Goal: Task Accomplishment & Management: Complete application form

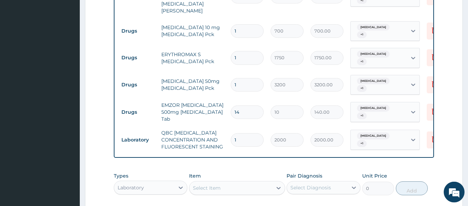
scroll to position [328, 0]
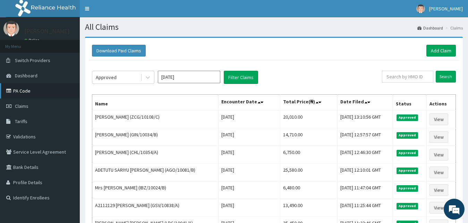
click at [42, 90] on link "PA Code" at bounding box center [40, 90] width 80 height 15
click at [32, 87] on link "PA Code" at bounding box center [40, 90] width 80 height 15
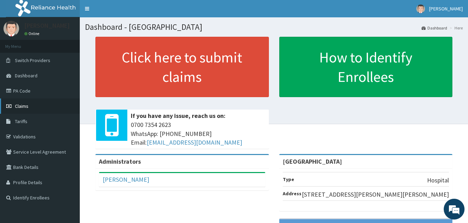
click at [21, 109] on span "Claims" at bounding box center [22, 106] width 14 height 6
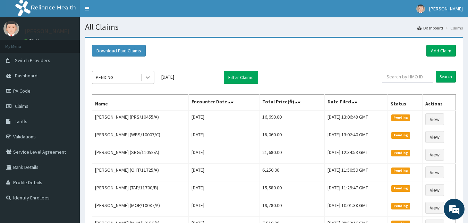
click at [149, 79] on icon at bounding box center [147, 77] width 7 height 7
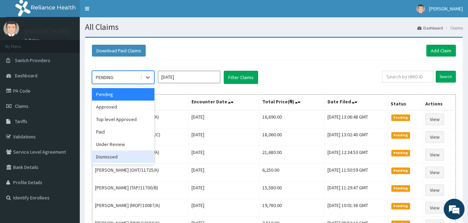
click at [125, 159] on div "Dismissed" at bounding box center [123, 156] width 62 height 12
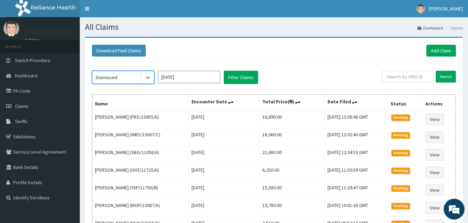
click at [201, 81] on input "Sep 2025" at bounding box center [189, 77] width 62 height 12
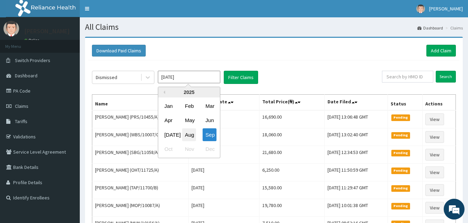
click at [191, 138] on div "Aug" at bounding box center [189, 134] width 14 height 13
type input "Aug 2025"
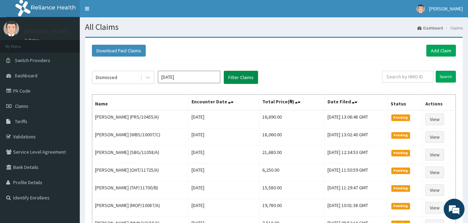
click at [234, 80] on button "Filter Claims" at bounding box center [241, 77] width 34 height 13
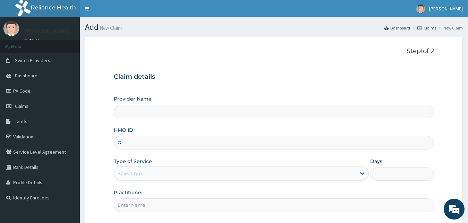
type input "GS"
type input "[GEOGRAPHIC_DATA]"
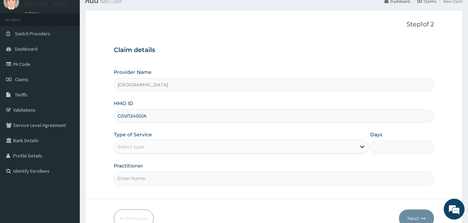
scroll to position [35, 0]
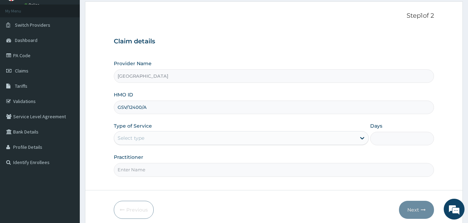
type input "GSV/12400/A"
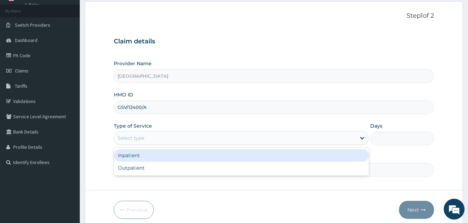
click at [194, 133] on div "Select type" at bounding box center [235, 137] width 242 height 11
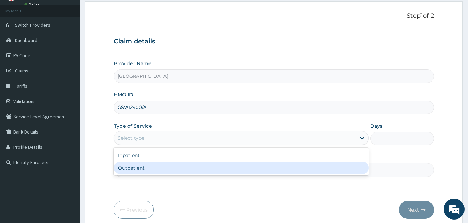
click at [185, 163] on div "Outpatient" at bounding box center [241, 168] width 255 height 12
type input "1"
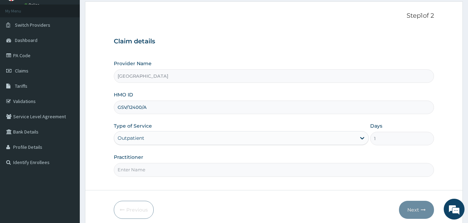
click at [170, 162] on div "Practitioner" at bounding box center [274, 165] width 320 height 23
click at [176, 166] on input "Practitioner" at bounding box center [274, 170] width 320 height 14
type input "[PERSON_NAME]"
click at [409, 211] on button "Next" at bounding box center [416, 210] width 35 height 18
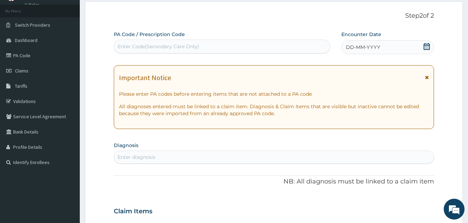
click at [425, 48] on icon at bounding box center [426, 46] width 6 height 7
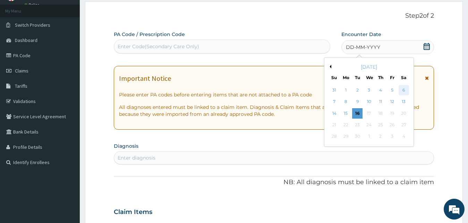
click at [402, 87] on div "6" at bounding box center [403, 90] width 10 height 10
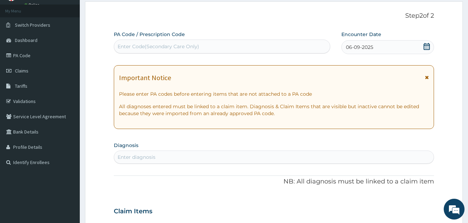
click at [200, 157] on div "Enter diagnosis" at bounding box center [274, 156] width 320 height 11
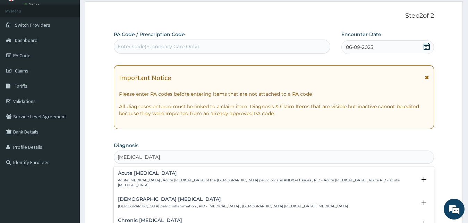
scroll to position [71, 0]
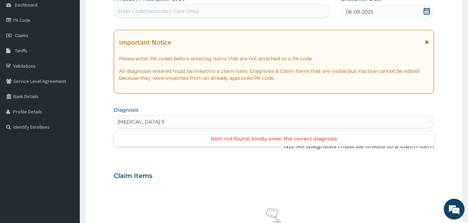
type input "[MEDICAL_DATA]"
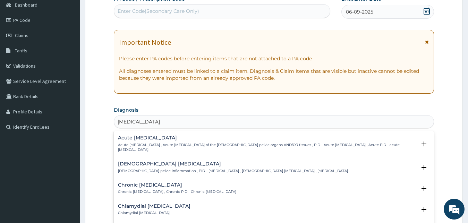
click at [146, 141] on div "Acute [MEDICAL_DATA] Acute [MEDICAL_DATA] , Acute [MEDICAL_DATA] of the [DEMOGR…" at bounding box center [267, 143] width 298 height 17
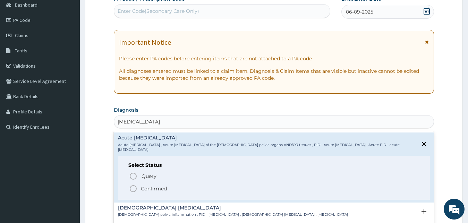
click at [140, 188] on span "Confirmed" at bounding box center [274, 188] width 291 height 8
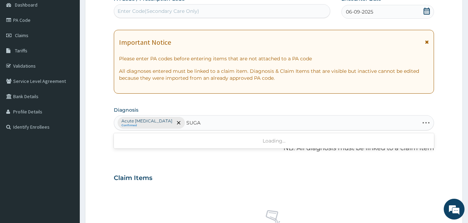
type input "SUGAR"
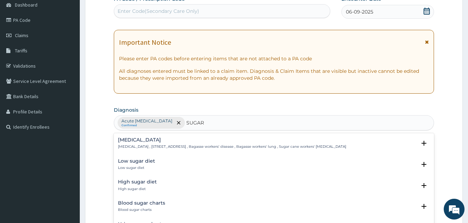
click at [137, 166] on p "Low sugar diet" at bounding box center [136, 167] width 37 height 5
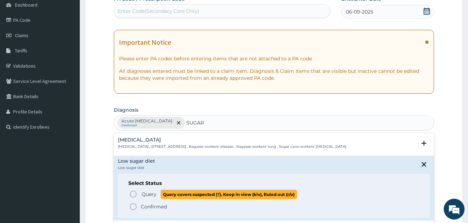
drag, startPoint x: 141, startPoint y: 194, endPoint x: 164, endPoint y: 185, distance: 24.7
click at [141, 194] on p "Query Query covers suspected (?), Keep in view (kiv), Ruled out (r/o)" at bounding box center [219, 194] width 156 height 9
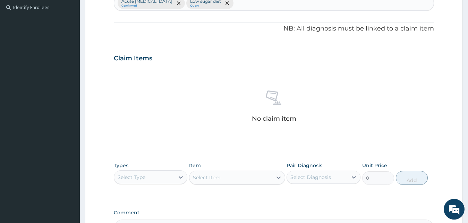
scroll to position [212, 0]
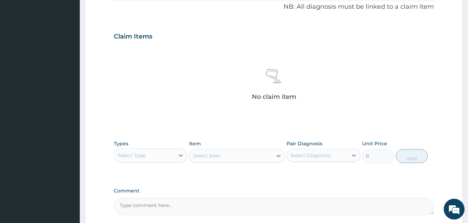
click at [168, 150] on div "Select Type" at bounding box center [144, 155] width 61 height 11
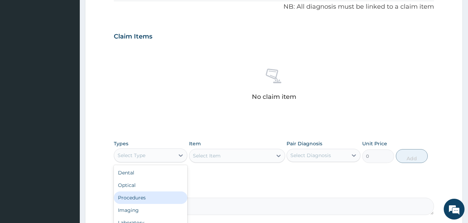
drag, startPoint x: 172, startPoint y: 196, endPoint x: 193, endPoint y: 194, distance: 21.6
click at [171, 196] on div "Procedures" at bounding box center [151, 197] width 74 height 12
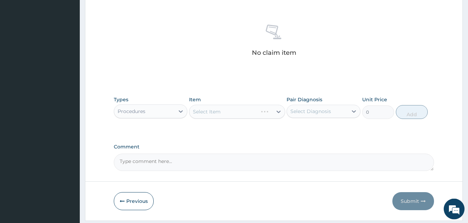
scroll to position [277, 0]
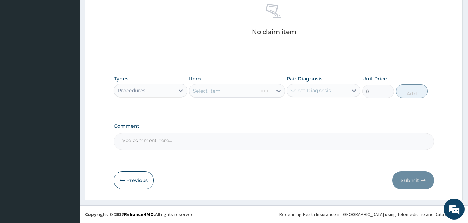
click at [258, 93] on div "Select Item" at bounding box center [237, 91] width 96 height 14
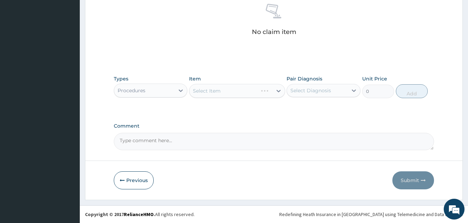
click at [258, 93] on div "Select Item" at bounding box center [237, 91] width 96 height 14
click at [254, 95] on div "Select Item" at bounding box center [230, 90] width 83 height 11
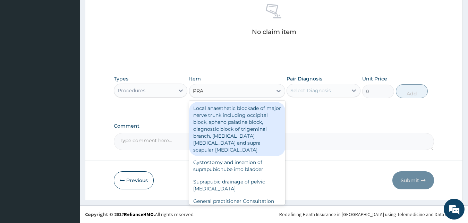
type input "PRAC"
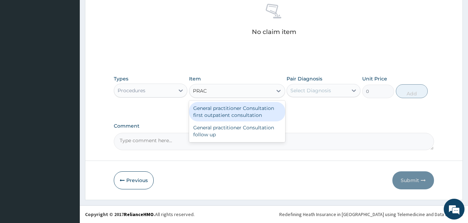
click at [239, 107] on div "General practitioner Consultation first outpatient consultation" at bounding box center [237, 111] width 96 height 19
type input "3000"
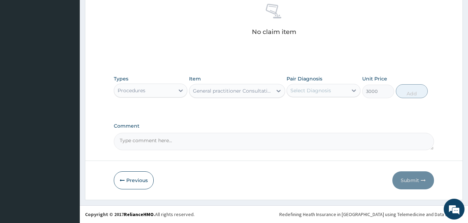
click at [304, 91] on div "Select Diagnosis" at bounding box center [310, 90] width 41 height 7
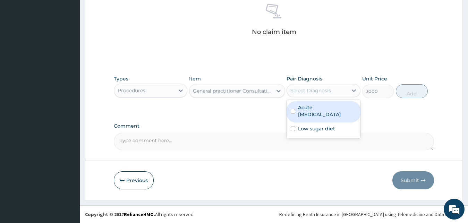
click at [310, 111] on label "Acute pelvic inflammatory disease" at bounding box center [327, 111] width 58 height 14
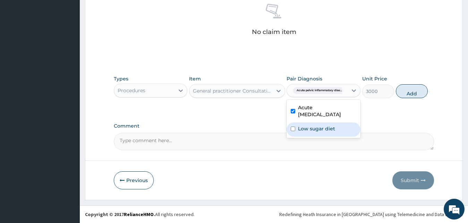
checkbox input "true"
click at [317, 126] on label "Low sugar diet" at bounding box center [316, 128] width 37 height 7
checkbox input "true"
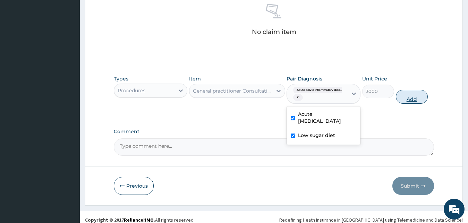
click at [400, 98] on button "Add" at bounding box center [412, 97] width 32 height 14
type input "0"
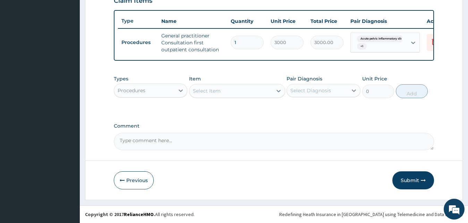
scroll to position [254, 0]
click at [160, 93] on div "Procedures" at bounding box center [144, 90] width 61 height 11
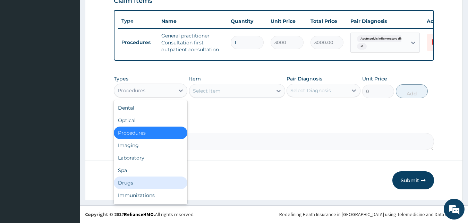
click at [149, 180] on div "Drugs" at bounding box center [151, 182] width 74 height 12
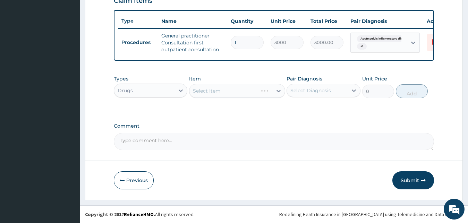
click at [248, 91] on div "Select Item" at bounding box center [237, 91] width 96 height 14
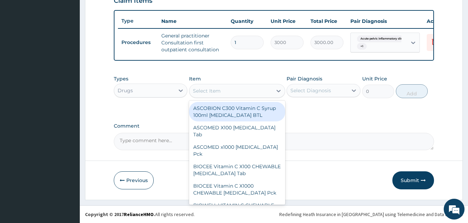
click at [248, 91] on div "Select Item" at bounding box center [230, 90] width 83 height 11
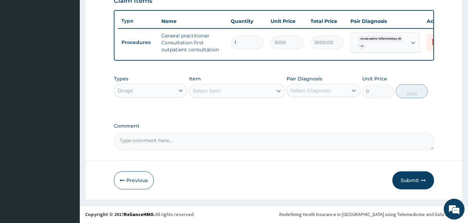
click at [248, 91] on div "Select Item" at bounding box center [230, 90] width 83 height 11
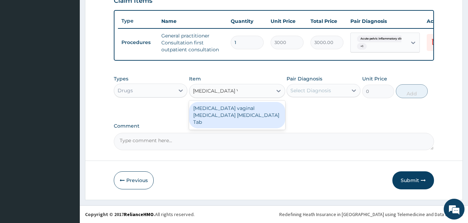
type input "CLOTRIMAZOLE VA"
click at [238, 113] on div "Clotrimazole vaginal pessary Clotrimazole Tab" at bounding box center [237, 115] width 96 height 26
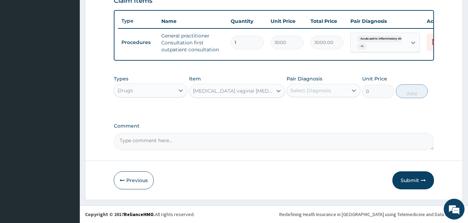
type input "10500"
click at [253, 89] on div "Clotrimazole vaginal pessary Clotrimazole Tab" at bounding box center [233, 90] width 80 height 7
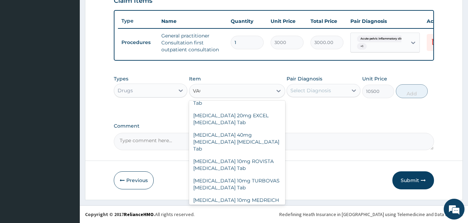
scroll to position [0, 0]
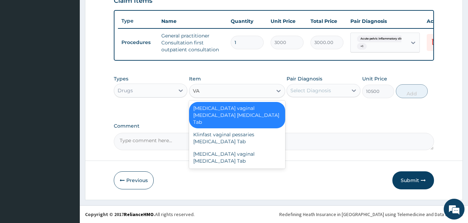
type input "V"
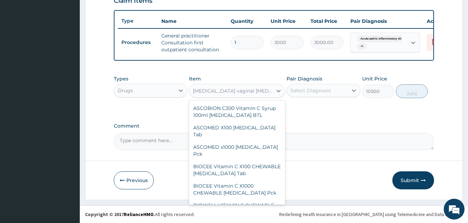
type input "O"
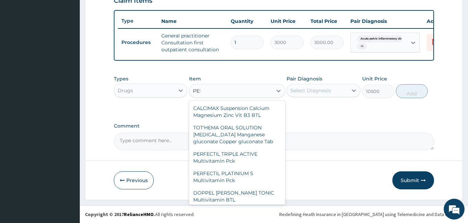
type input "PESS"
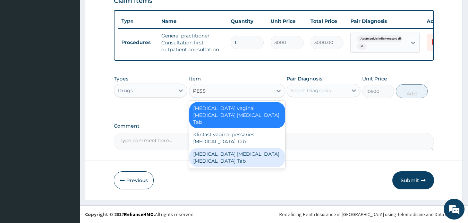
click at [254, 148] on div "Canesten pessary Clotrimazole Tab" at bounding box center [237, 157] width 96 height 19
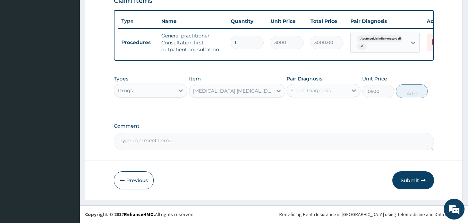
type input "100"
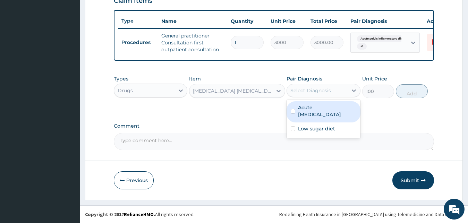
drag, startPoint x: 296, startPoint y: 87, endPoint x: 312, endPoint y: 111, distance: 29.0
click at [297, 87] on div "Select Diagnosis" at bounding box center [310, 90] width 41 height 7
drag, startPoint x: 309, startPoint y: 110, endPoint x: 310, endPoint y: 125, distance: 16.0
click at [309, 110] on label "Acute pelvic inflammatory disease" at bounding box center [327, 111] width 58 height 14
checkbox input "true"
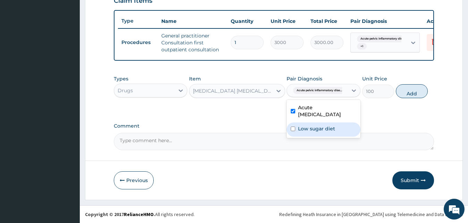
click at [312, 129] on label "Low sugar diet" at bounding box center [316, 128] width 37 height 7
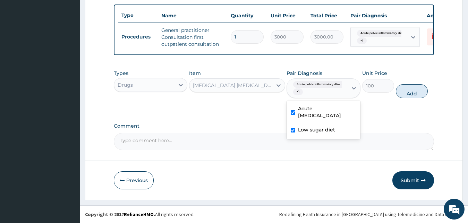
checkbox input "true"
click at [407, 96] on button "Add" at bounding box center [412, 91] width 32 height 14
type input "0"
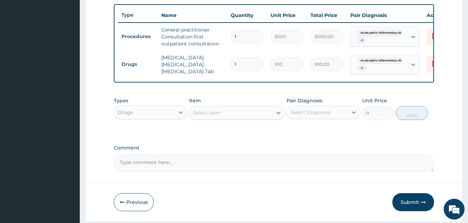
type input "0.00"
type input "5"
type input "500.00"
type input "5"
click at [257, 118] on div "Select Item" at bounding box center [230, 112] width 83 height 11
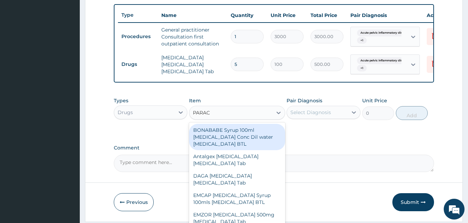
type input "PARACE"
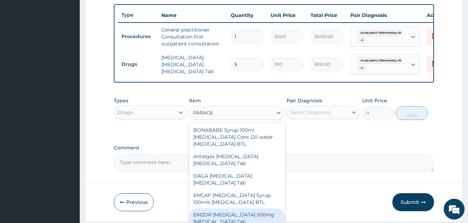
click at [258, 215] on div "EMZOR PARACETAMOL 500mg Acetaminophen Tab" at bounding box center [237, 217] width 96 height 19
type input "10"
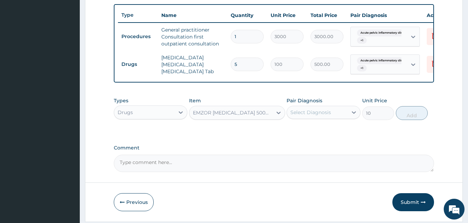
click at [318, 116] on div "Select Diagnosis" at bounding box center [310, 112] width 41 height 7
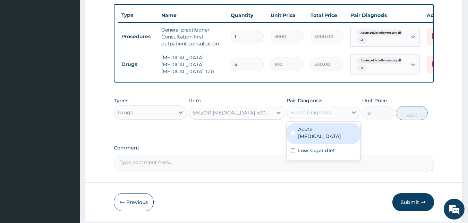
click at [313, 140] on label "Acute pelvic inflammatory disease" at bounding box center [327, 133] width 58 height 14
checkbox input "true"
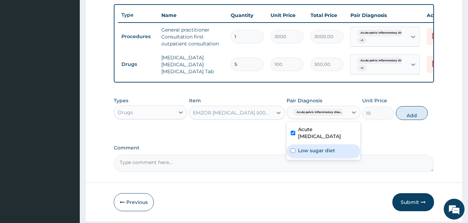
click at [314, 154] on label "Low sugar diet" at bounding box center [316, 150] width 37 height 7
checkbox input "true"
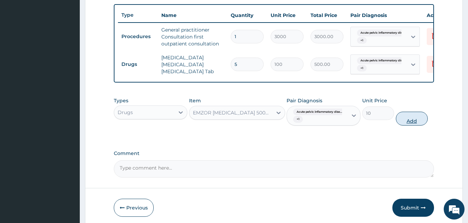
click at [408, 123] on button "Add" at bounding box center [412, 119] width 32 height 14
type input "0"
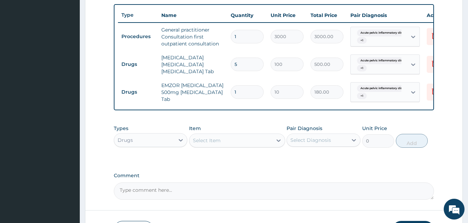
type input "18"
type input "180.00"
type input "18"
click at [159, 147] on div "Drugs" at bounding box center [151, 140] width 74 height 14
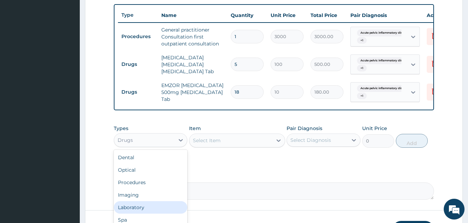
click at [157, 211] on div "Laboratory" at bounding box center [151, 207] width 74 height 12
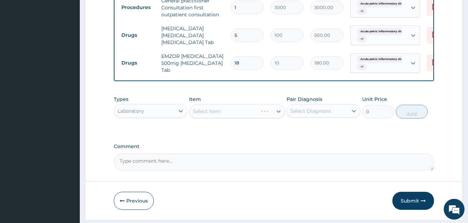
scroll to position [289, 0]
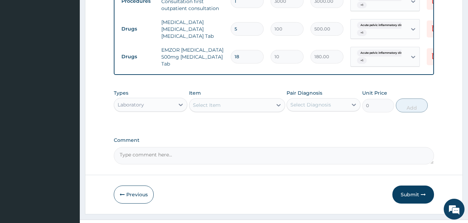
click at [262, 110] on div "Select Item" at bounding box center [230, 104] width 83 height 11
type input "PCV"
click at [240, 123] on div "PCV" at bounding box center [237, 122] width 96 height 12
type input "1500"
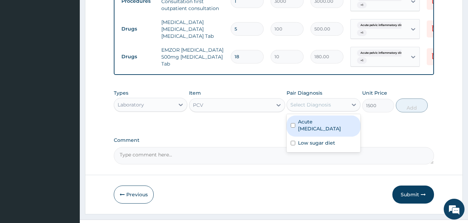
click at [319, 106] on div "Select Diagnosis" at bounding box center [317, 104] width 61 height 11
click at [314, 129] on label "Acute pelvic inflammatory disease" at bounding box center [327, 125] width 58 height 14
checkbox input "true"
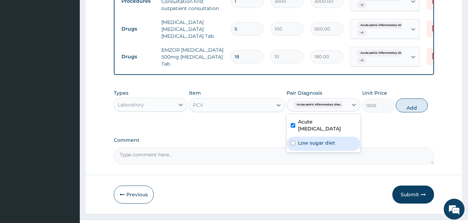
click at [313, 146] on label "Low sugar diet" at bounding box center [316, 142] width 37 height 7
checkbox input "true"
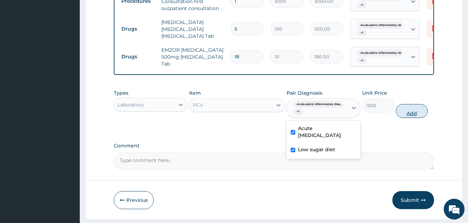
click at [408, 117] on button "Add" at bounding box center [412, 111] width 32 height 14
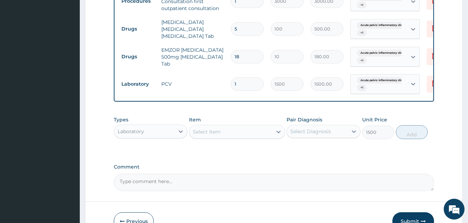
type input "0"
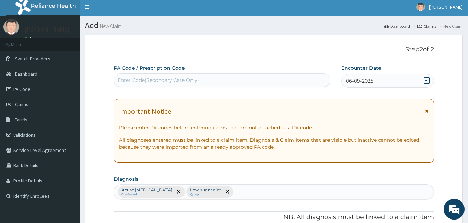
scroll to position [0, 0]
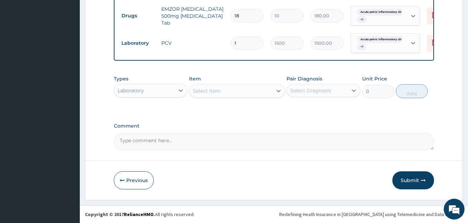
click at [398, 180] on button "Submit" at bounding box center [413, 180] width 42 height 18
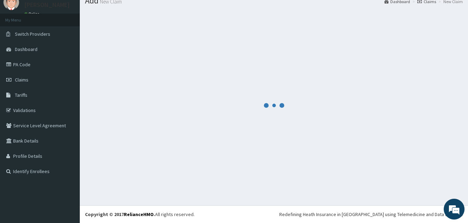
scroll to position [26, 0]
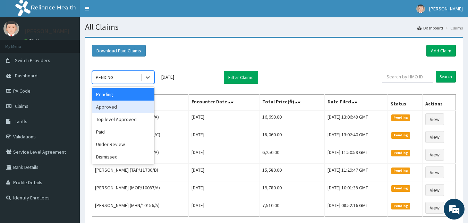
click at [124, 104] on div "Approved" at bounding box center [123, 107] width 62 height 12
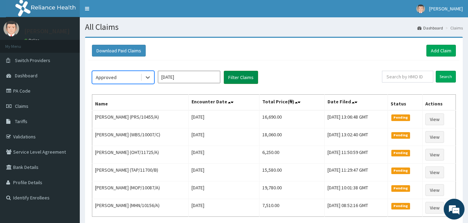
click at [237, 78] on button "Filter Claims" at bounding box center [241, 77] width 34 height 13
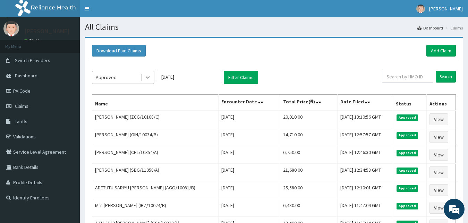
click at [148, 76] on icon at bounding box center [147, 77] width 7 height 7
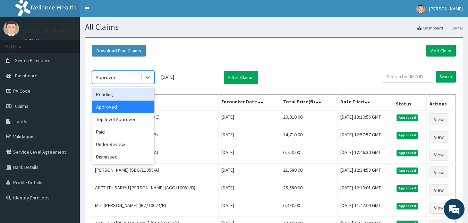
drag, startPoint x: 116, startPoint y: 98, endPoint x: 207, endPoint y: 90, distance: 91.1
click at [116, 98] on div "Pending" at bounding box center [123, 94] width 62 height 12
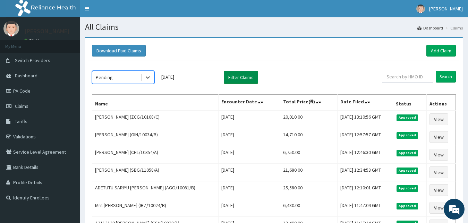
click at [252, 72] on button "Filter Claims" at bounding box center [241, 77] width 34 height 13
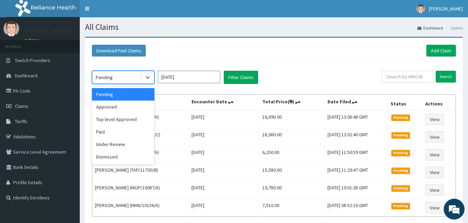
drag, startPoint x: 150, startPoint y: 77, endPoint x: 140, endPoint y: 109, distance: 33.1
click at [149, 77] on icon at bounding box center [147, 77] width 7 height 7
click at [132, 145] on div "Under Review" at bounding box center [123, 144] width 62 height 12
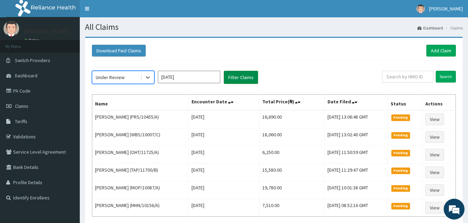
click at [238, 79] on button "Filter Claims" at bounding box center [241, 77] width 34 height 13
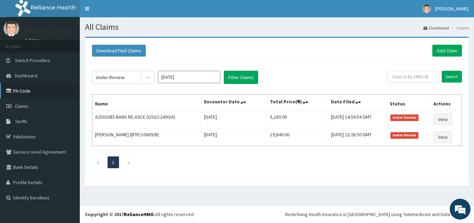
click at [16, 94] on link "PA Code" at bounding box center [40, 90] width 80 height 15
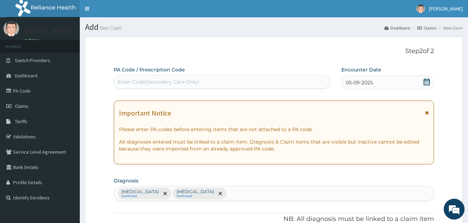
click at [141, 80] on div "Enter Code(Secondary Care Only)" at bounding box center [158, 81] width 81 height 7
paste input "PA/E054DD"
type input "PA/E054DD"
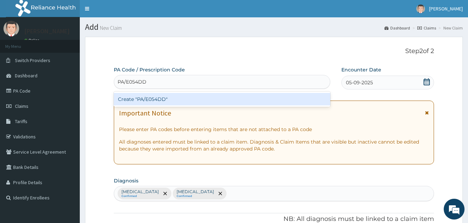
click at [153, 98] on div "Create "PA/E054DD"" at bounding box center [222, 99] width 216 height 12
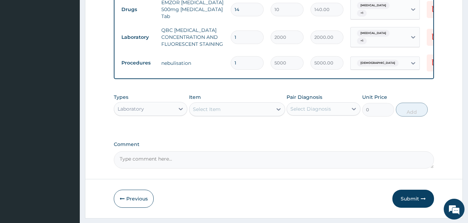
scroll to position [439, 0]
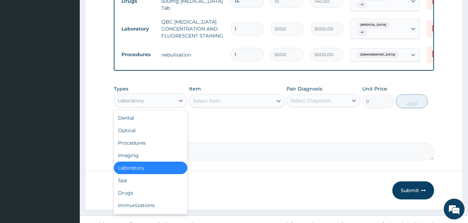
click at [163, 95] on div "Laboratory" at bounding box center [144, 100] width 61 height 11
click at [261, 95] on div "Select Item" at bounding box center [230, 100] width 83 height 11
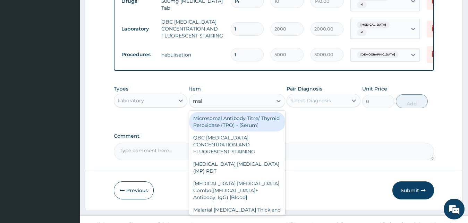
type input "mala"
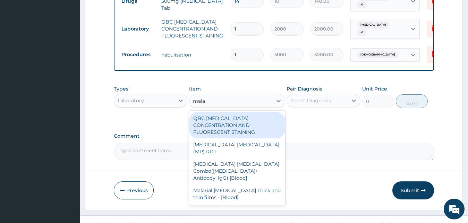
click at [256, 112] on div "QBC [MEDICAL_DATA] CONCENTRATION AND FLUORESCENT STAINING" at bounding box center [237, 125] width 96 height 26
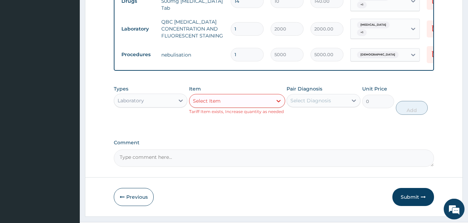
drag, startPoint x: 317, startPoint y: 87, endPoint x: 319, endPoint y: 91, distance: 4.5
click at [317, 94] on div "Select Diagnosis" at bounding box center [323, 100] width 74 height 13
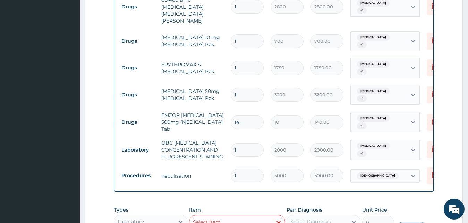
scroll to position [448, 0]
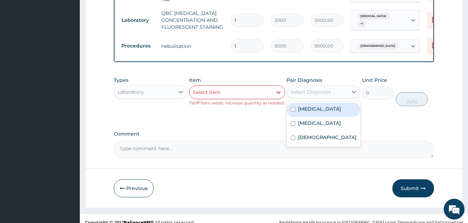
drag, startPoint x: 406, startPoint y: 176, endPoint x: 392, endPoint y: 172, distance: 14.7
click at [406, 179] on button "Submit" at bounding box center [413, 188] width 42 height 18
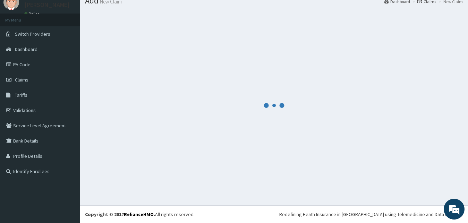
scroll to position [26, 0]
